Goal: Task Accomplishment & Management: Manage account settings

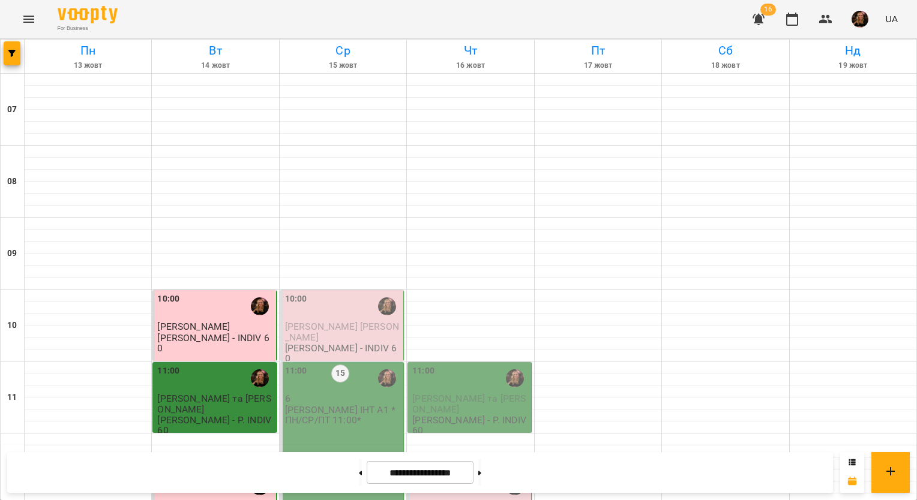
scroll to position [719, 0]
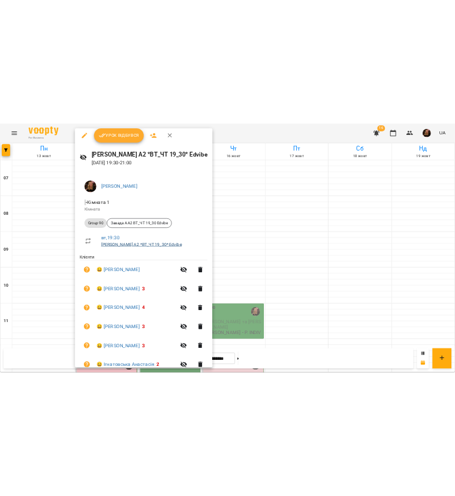
scroll to position [0, 0]
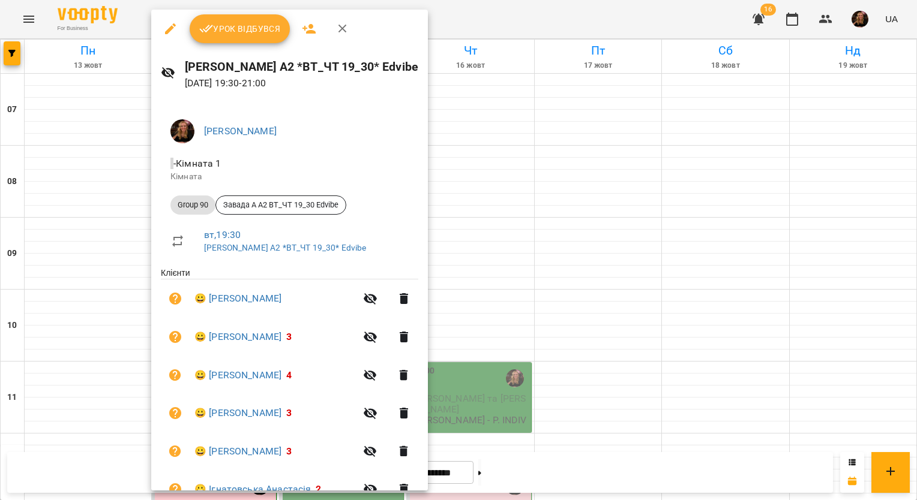
click at [346, 24] on icon "button" at bounding box center [342, 29] width 14 height 14
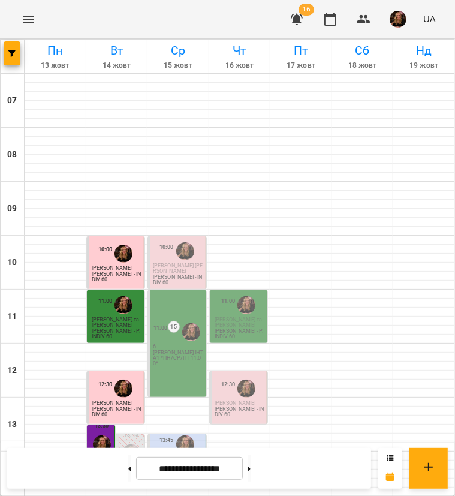
scroll to position [495, 0]
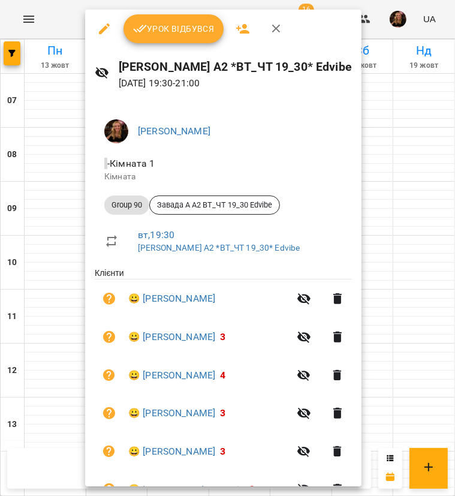
click at [179, 33] on span "Урок відбувся" at bounding box center [174, 29] width 82 height 14
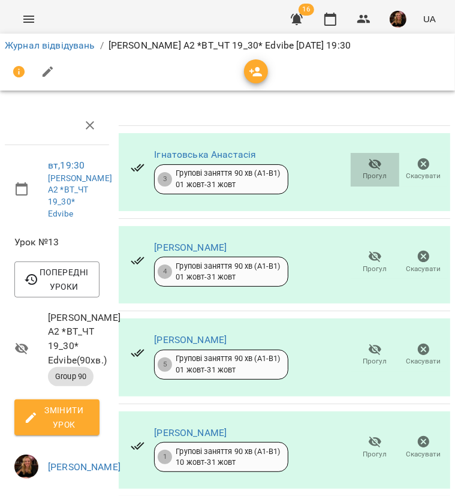
click at [368, 168] on icon "button" at bounding box center [375, 164] width 14 height 14
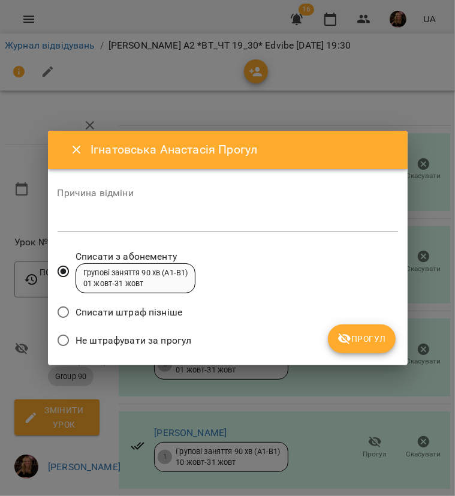
click at [134, 338] on span "Не штрафувати за прогул" at bounding box center [134, 341] width 116 height 14
click at [373, 340] on span "Прогул" at bounding box center [362, 339] width 49 height 14
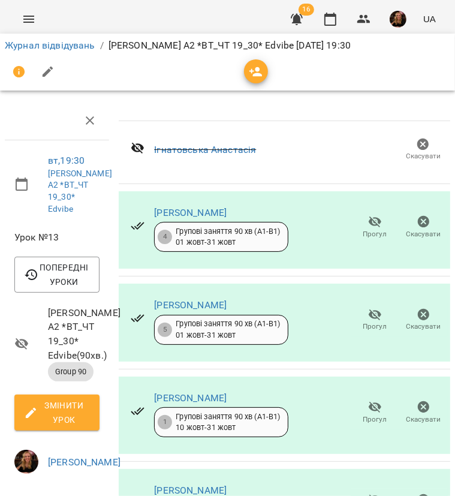
scroll to position [300, 0]
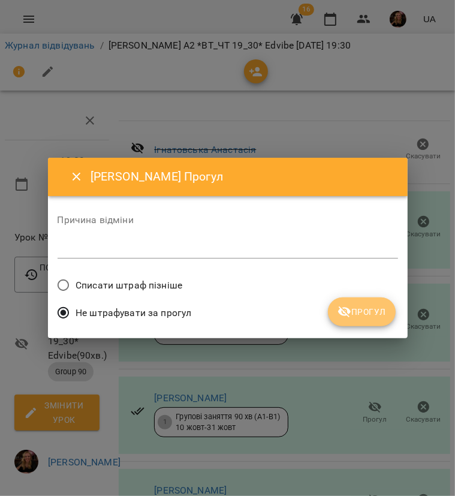
click at [336, 310] on button "Прогул" at bounding box center [362, 312] width 68 height 29
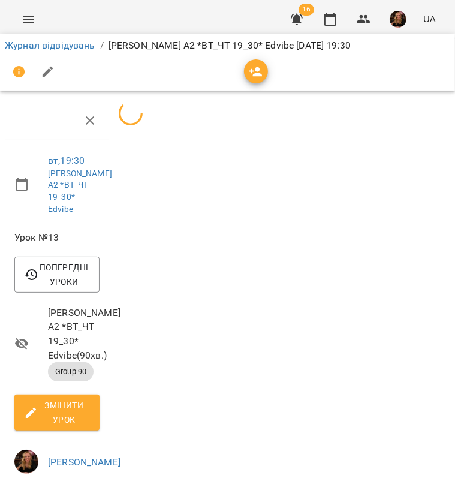
scroll to position [0, 0]
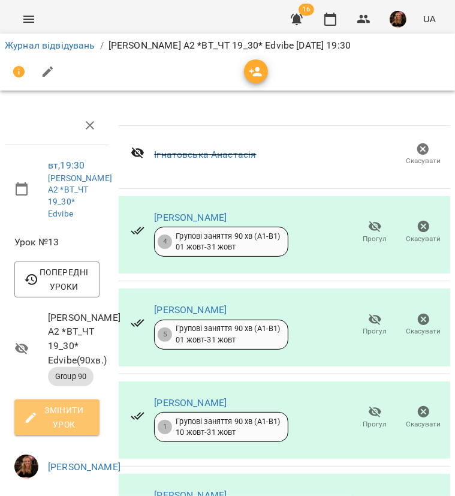
click at [58, 409] on span "Змінити урок" at bounding box center [57, 417] width 66 height 29
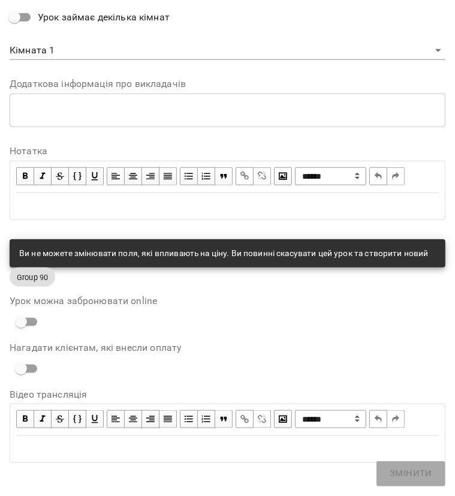
scroll to position [556, 0]
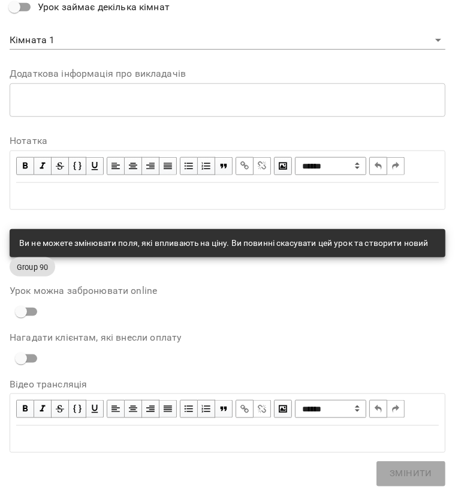
click at [58, 189] on div "Edit text" at bounding box center [227, 196] width 423 height 14
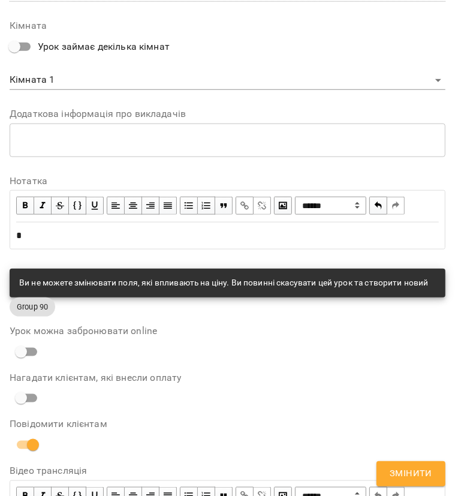
scroll to position [605, 0]
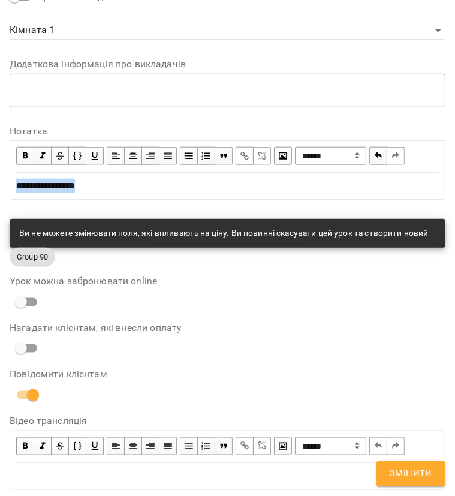
drag, startPoint x: 107, startPoint y: 186, endPoint x: -3, endPoint y: 186, distance: 109.8
click at [0, 186] on html "For Business 16 UA Журнал відвідувань / Завада [PERSON_NAME]. А2 *ВТ_ЧТ 19_30* …" at bounding box center [227, 406] width 455 height 813
click at [23, 158] on span "button" at bounding box center [25, 155] width 13 height 13
drag, startPoint x: 413, startPoint y: 475, endPoint x: 414, endPoint y: 461, distance: 13.2
click at [413, 475] on span "Змінити" at bounding box center [411, 474] width 43 height 16
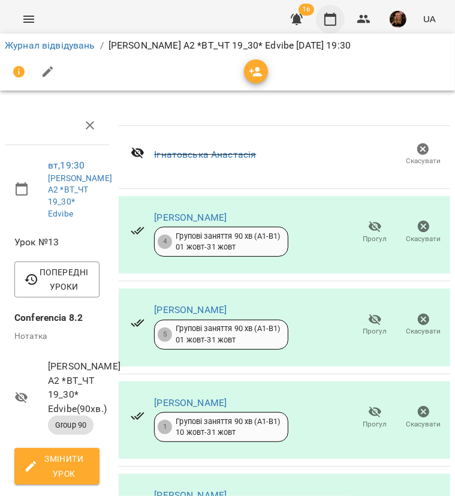
click at [341, 16] on button "button" at bounding box center [330, 19] width 29 height 29
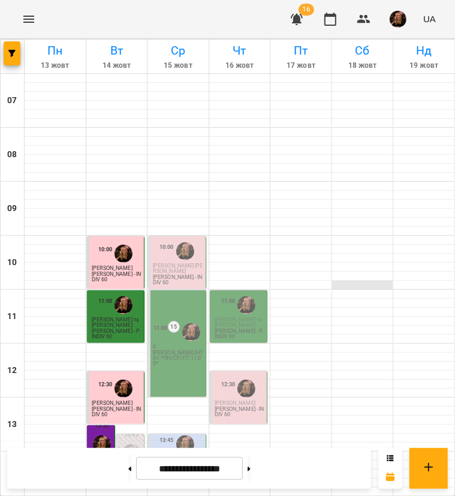
scroll to position [480, 0]
click at [401, 19] on img "button" at bounding box center [398, 19] width 17 height 17
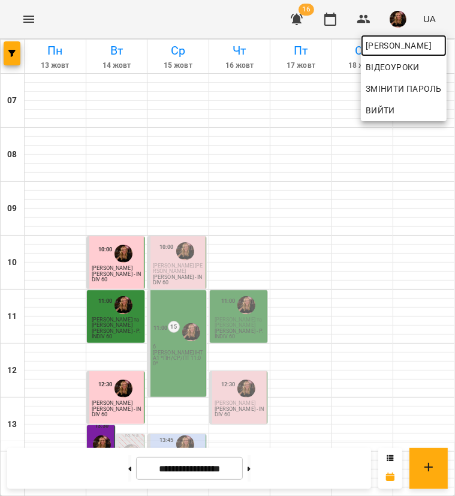
click at [406, 42] on span "[PERSON_NAME]" at bounding box center [404, 45] width 76 height 14
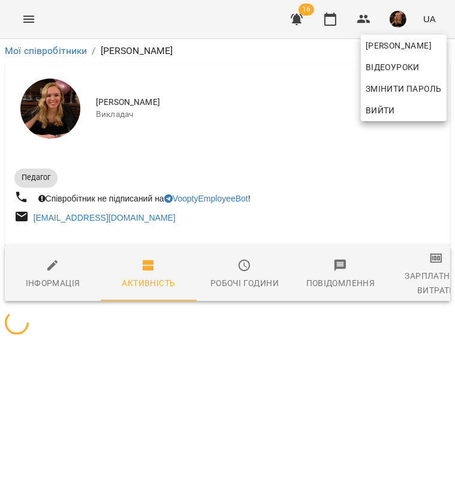
click at [420, 272] on div at bounding box center [227, 248] width 455 height 496
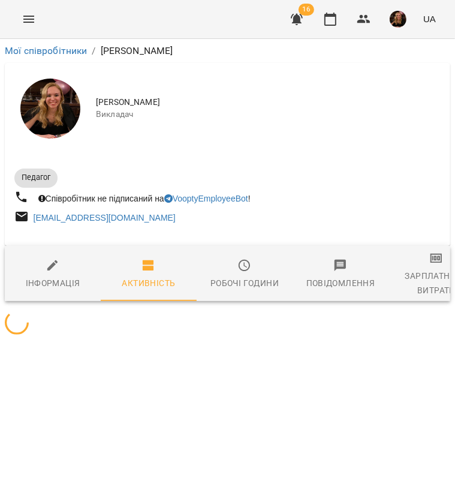
click at [420, 272] on div "Зарплатня та Витрати" at bounding box center [437, 283] width 82 height 29
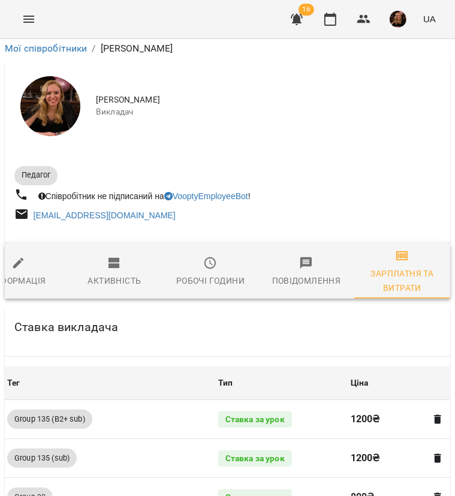
scroll to position [1234, 0]
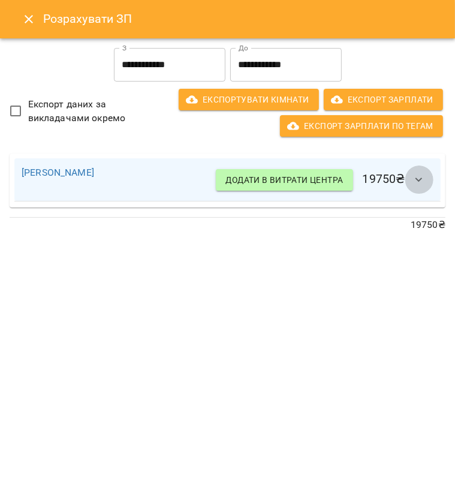
click at [421, 176] on icon "button" at bounding box center [419, 180] width 14 height 14
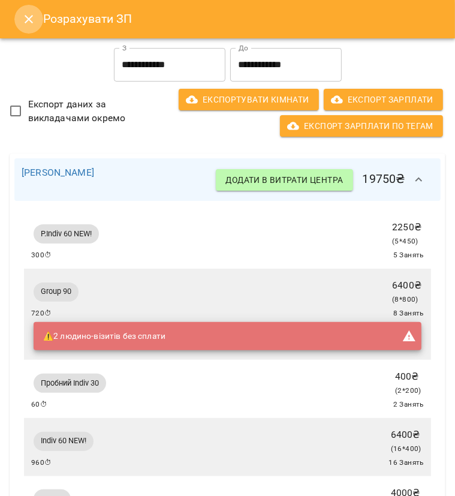
drag, startPoint x: 20, startPoint y: 16, endPoint x: 91, endPoint y: 16, distance: 71.4
click at [20, 16] on button "Close" at bounding box center [28, 19] width 29 height 29
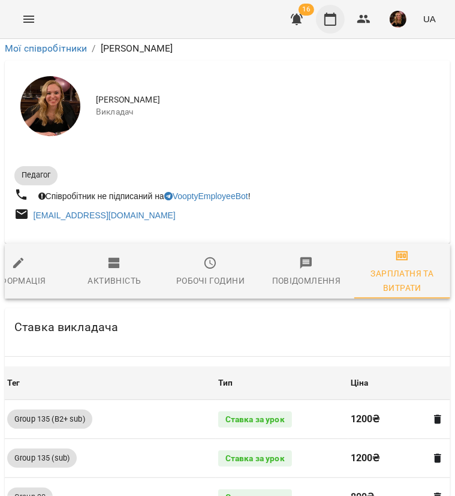
click at [341, 19] on button "button" at bounding box center [330, 19] width 29 height 29
